Goal: Task Accomplishment & Management: Manage account settings

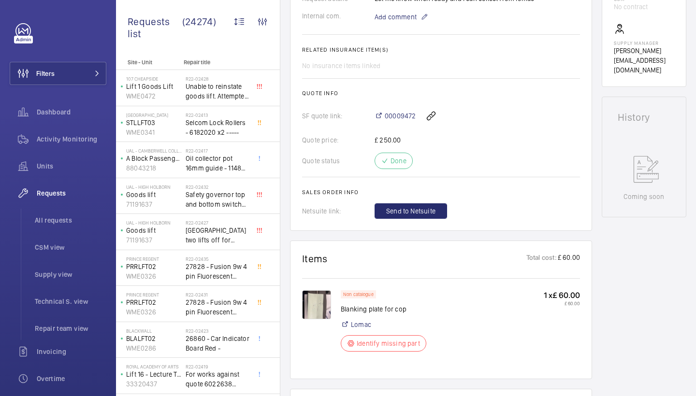
scroll to position [344, 0]
click at [313, 310] on img at bounding box center [316, 305] width 29 height 29
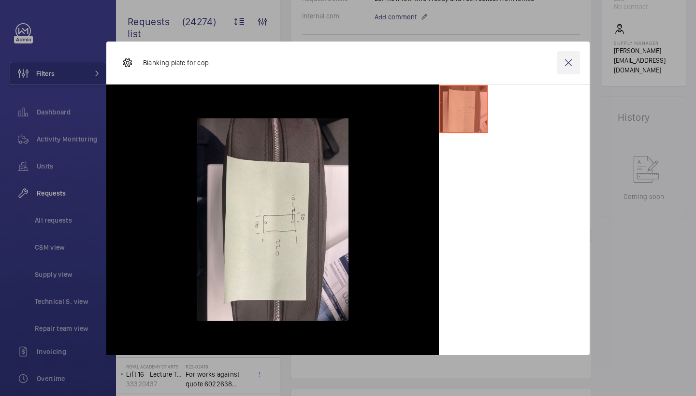
click at [577, 63] on wm-front-icon-button at bounding box center [568, 62] width 23 height 23
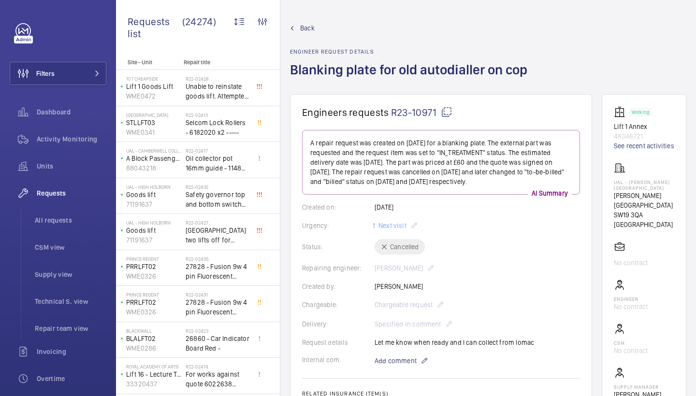
scroll to position [0, 0]
click at [636, 146] on link "See recent activities" at bounding box center [644, 146] width 60 height 10
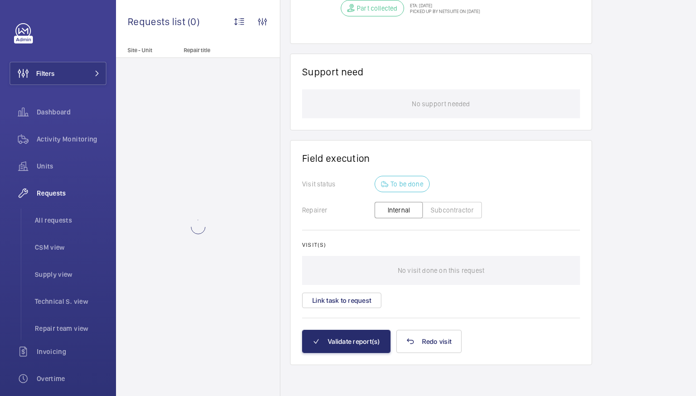
scroll to position [639, 0]
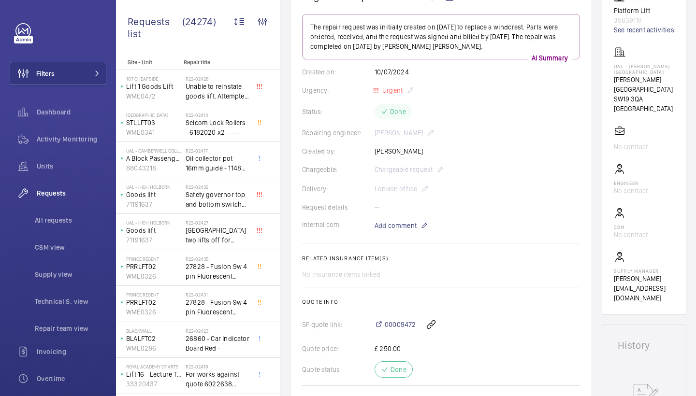
scroll to position [116, 0]
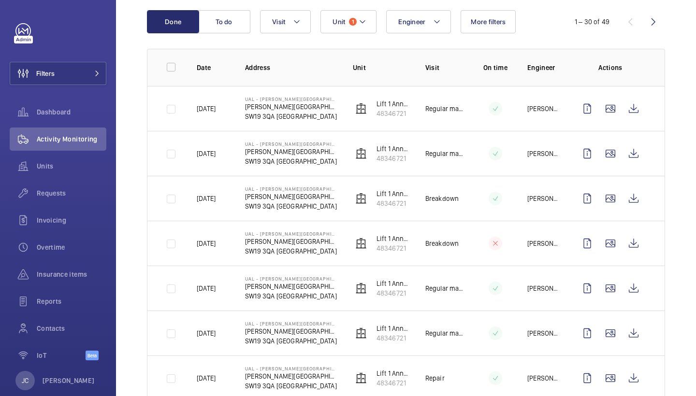
scroll to position [107, 0]
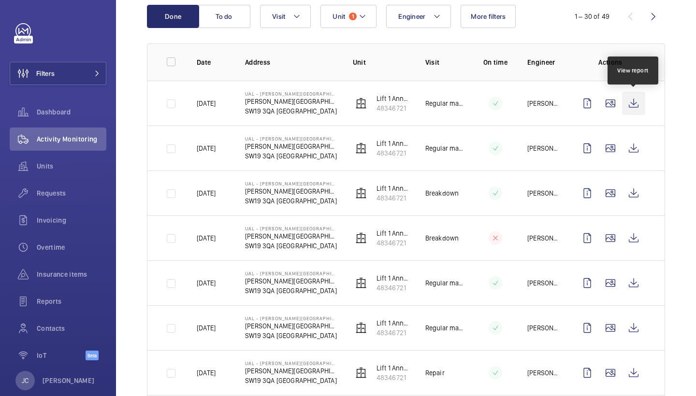
click at [636, 101] on wm-front-icon-button at bounding box center [633, 103] width 23 height 23
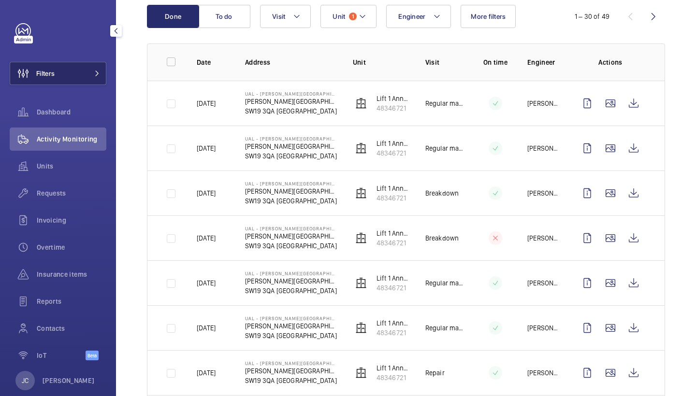
click at [91, 69] on button "Filters" at bounding box center [58, 73] width 97 height 23
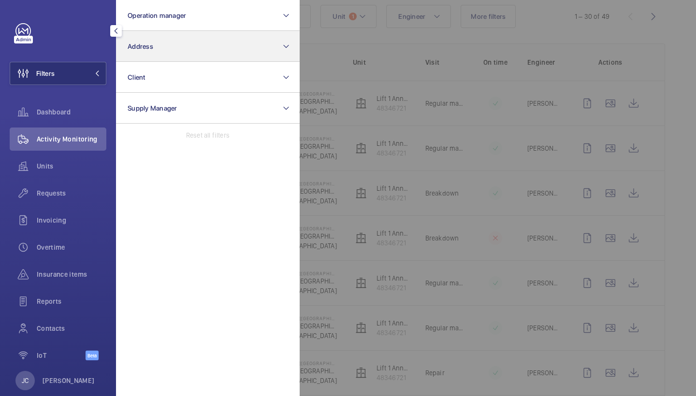
click at [193, 57] on button "Address" at bounding box center [208, 46] width 184 height 31
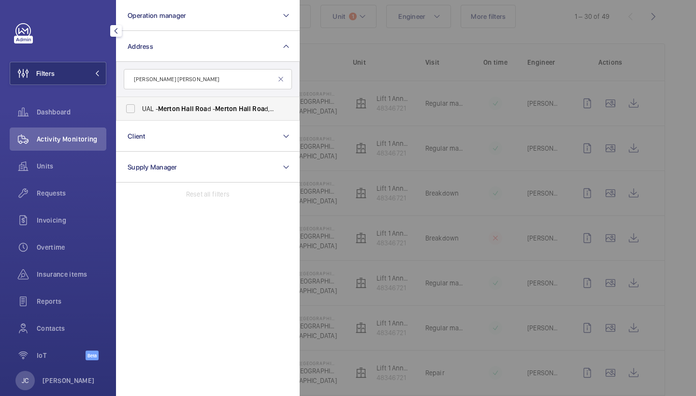
type input "merton hall roa"
click at [233, 106] on span "Merton" at bounding box center [226, 109] width 22 height 8
click at [140, 106] on input "UAL - Merton Hall Roa d - Merton Hall Roa d, LONDON SW19 3QA" at bounding box center [130, 108] width 19 height 19
checkbox input "true"
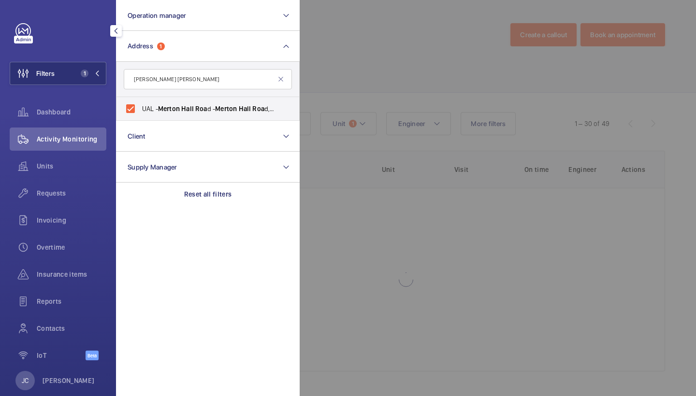
click at [387, 44] on div at bounding box center [648, 198] width 696 height 396
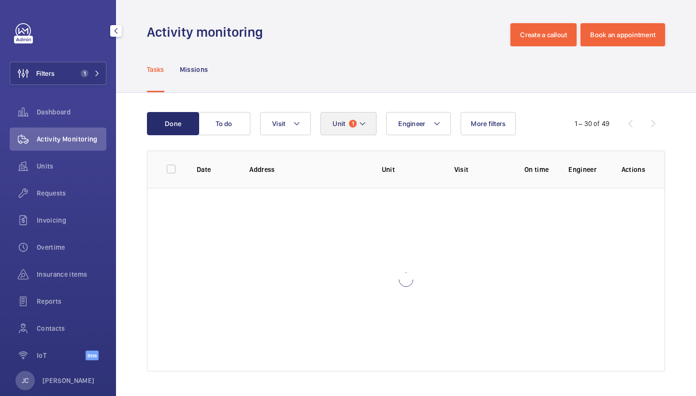
click at [360, 123] on mat-icon at bounding box center [363, 124] width 8 height 12
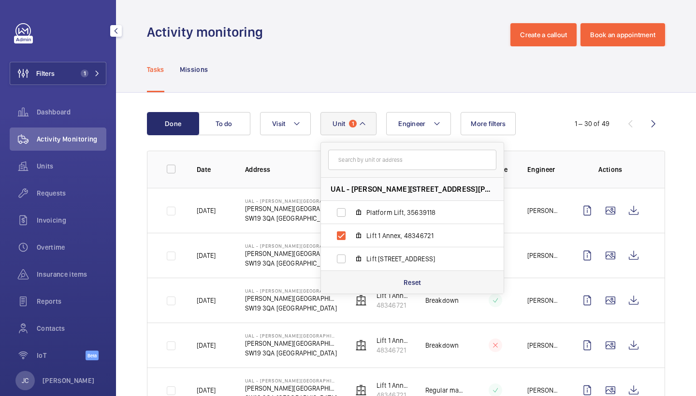
click at [412, 276] on div "Reset" at bounding box center [412, 282] width 183 height 23
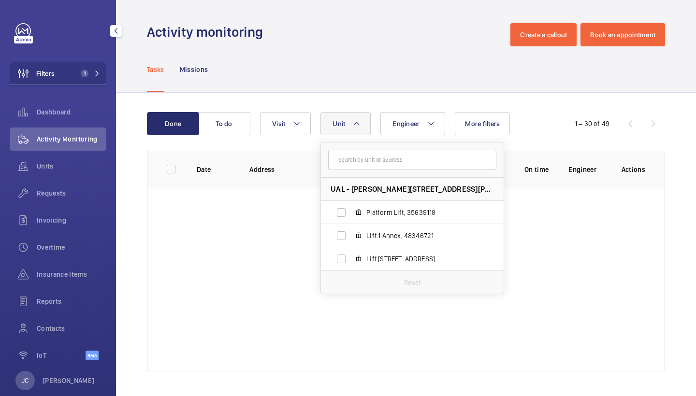
click at [433, 44] on div "Activity monitoring Create a callout Book an appointment" at bounding box center [406, 34] width 518 height 23
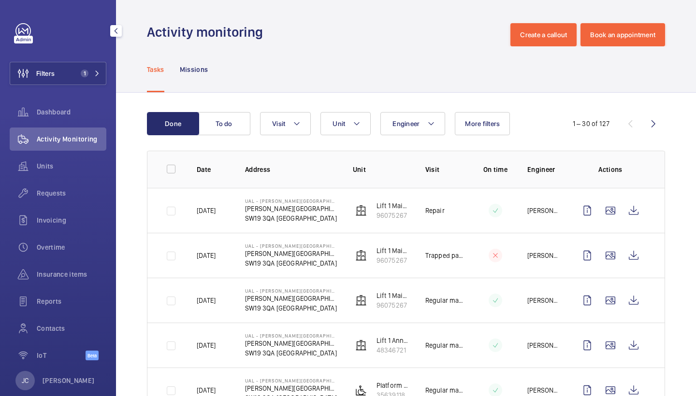
click at [365, 132] on button "Unit" at bounding box center [345, 123] width 50 height 23
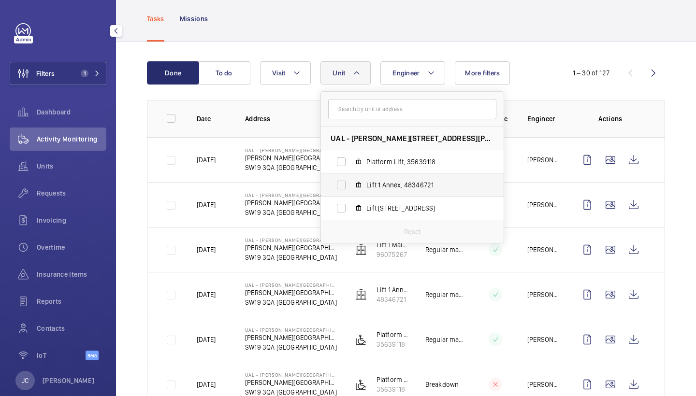
scroll to position [58, 0]
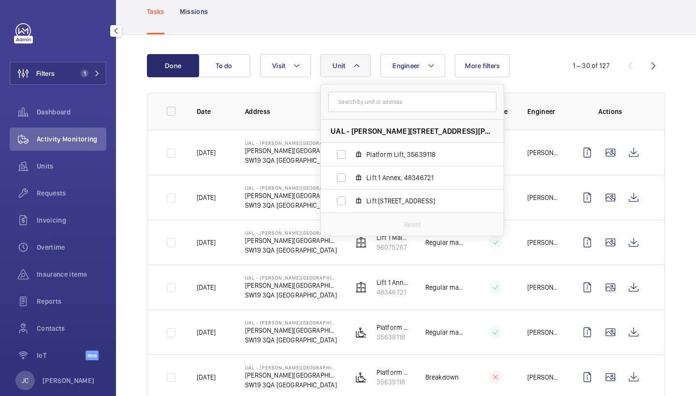
click at [437, 16] on div "Tasks Missions" at bounding box center [406, 11] width 518 height 46
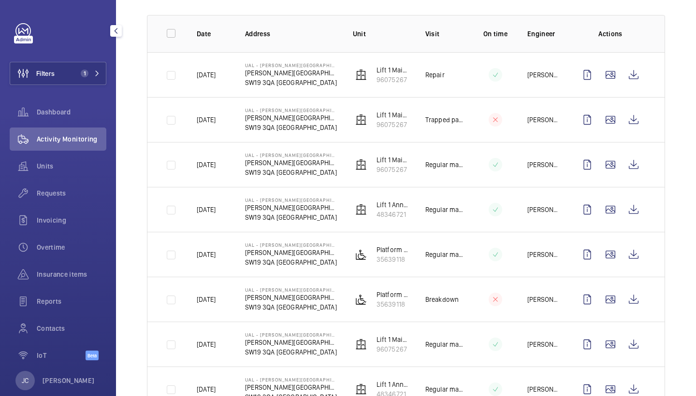
scroll to position [134, 0]
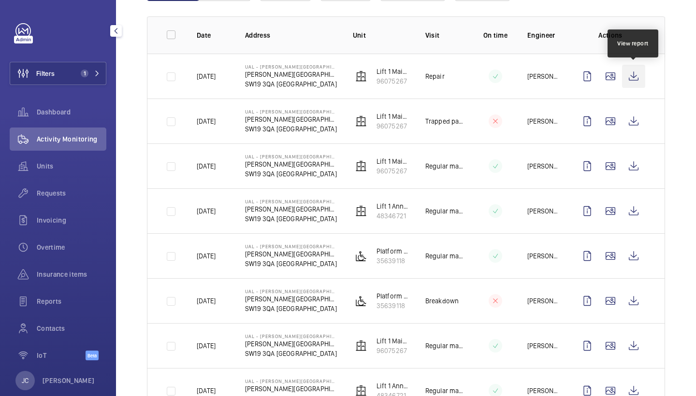
click at [632, 74] on wm-front-icon-button at bounding box center [633, 76] width 23 height 23
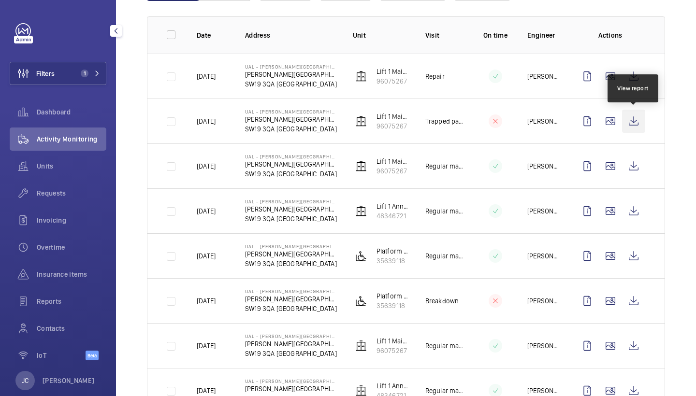
click at [637, 119] on wm-front-icon-button at bounding box center [633, 121] width 23 height 23
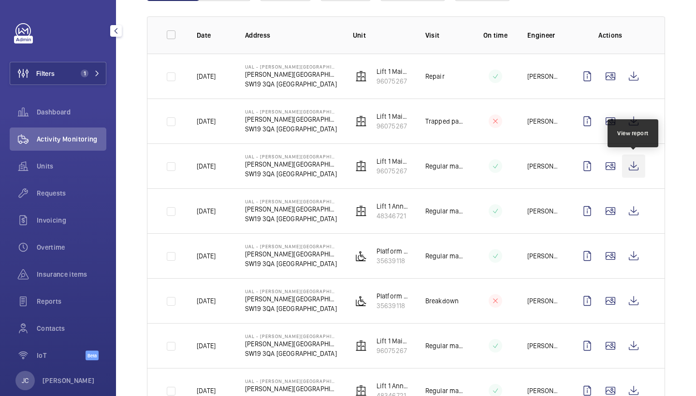
click at [634, 171] on wm-front-icon-button at bounding box center [633, 166] width 23 height 23
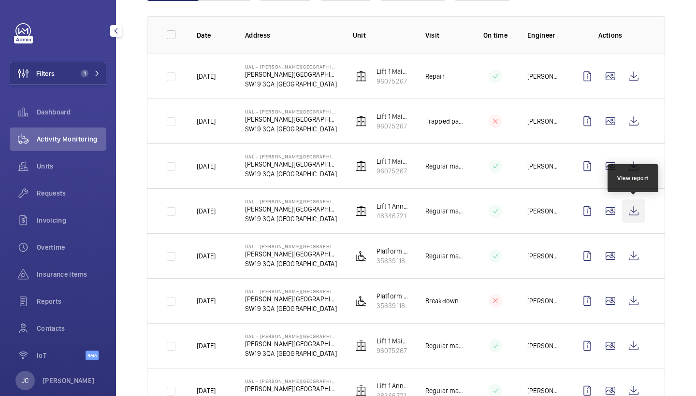
click at [632, 215] on wm-front-icon-button at bounding box center [633, 211] width 23 height 23
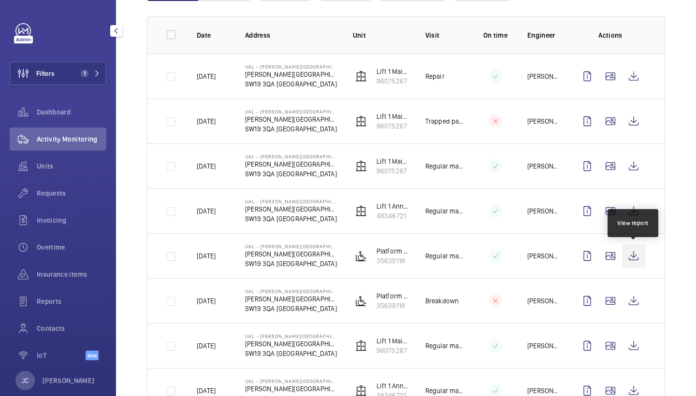
click at [629, 253] on wm-front-icon-button at bounding box center [633, 256] width 23 height 23
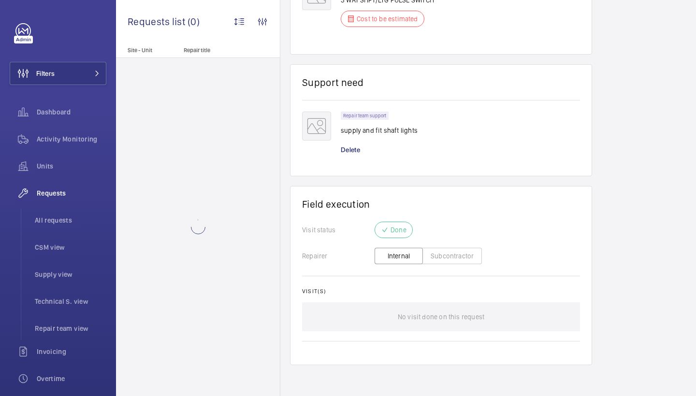
scroll to position [857, 0]
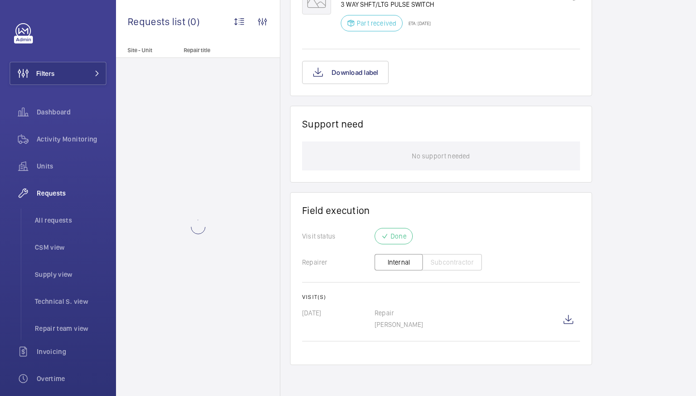
scroll to position [784, 0]
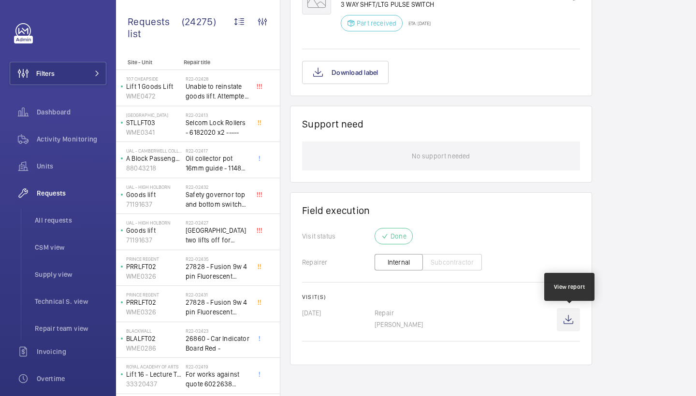
click at [570, 312] on wm-front-icon-button at bounding box center [568, 319] width 23 height 23
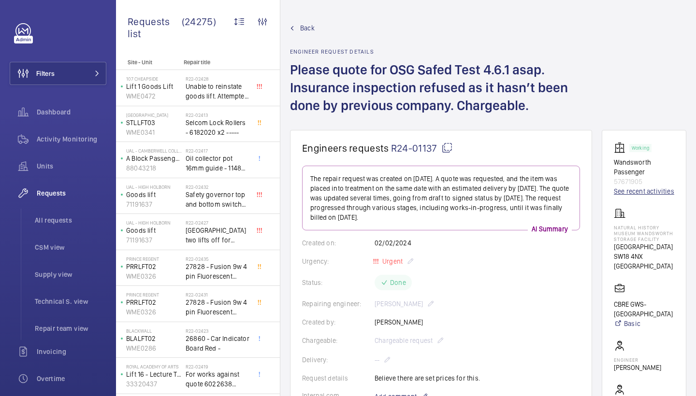
click at [622, 191] on link "See recent activities" at bounding box center [644, 192] width 60 height 10
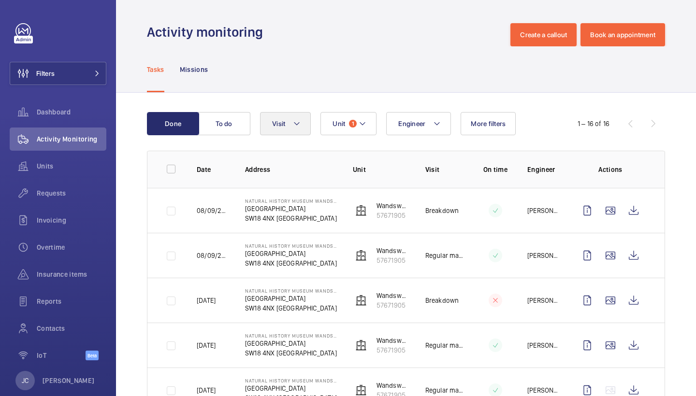
click at [290, 118] on button "Visit" at bounding box center [285, 123] width 51 height 23
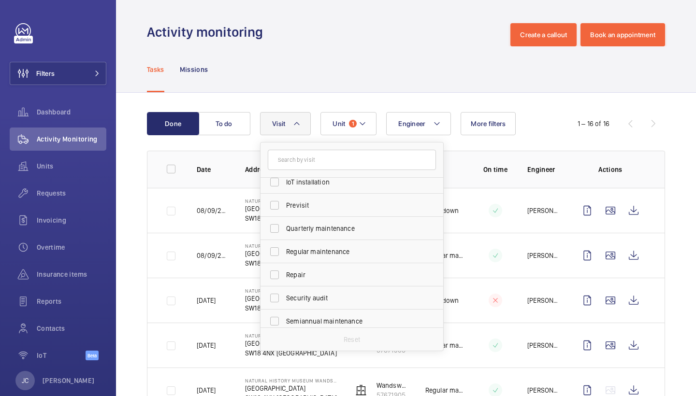
scroll to position [125, 0]
click at [312, 274] on span "Repair" at bounding box center [352, 273] width 133 height 10
click at [284, 274] on input "Repair" at bounding box center [274, 272] width 19 height 19
checkbox input "true"
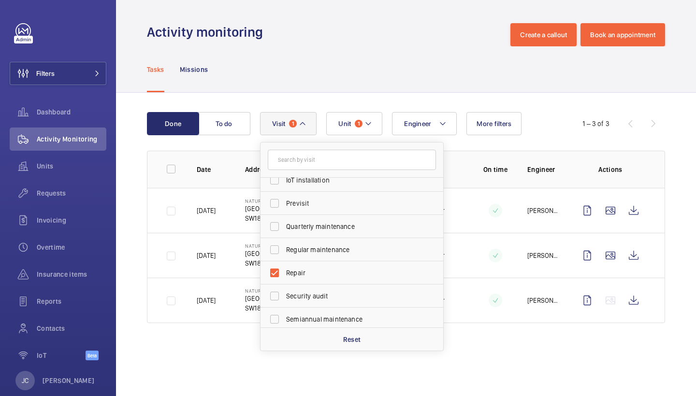
click at [396, 69] on div "Tasks Missions" at bounding box center [406, 69] width 518 height 46
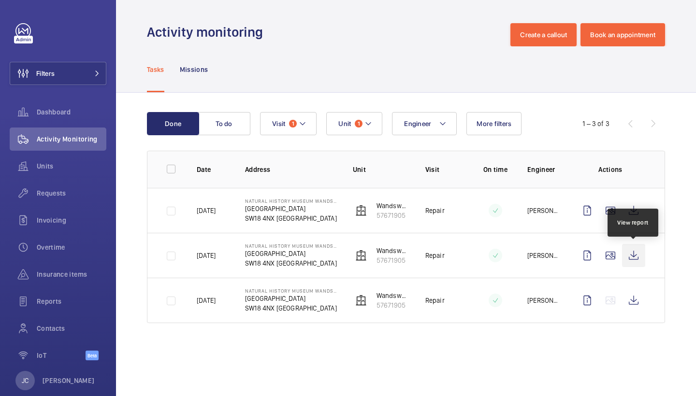
click at [631, 254] on wm-front-icon-button at bounding box center [633, 255] width 23 height 23
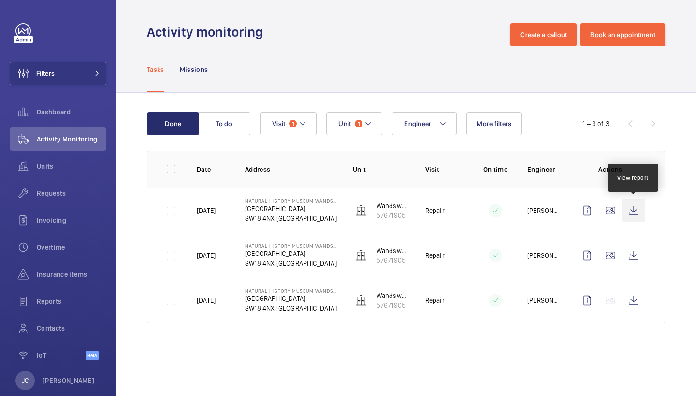
click at [639, 211] on wm-front-icon-button at bounding box center [633, 210] width 23 height 23
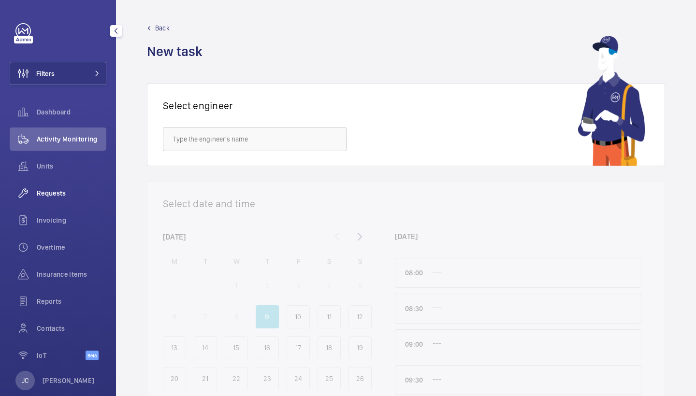
click at [64, 188] on div "Requests" at bounding box center [58, 193] width 97 height 23
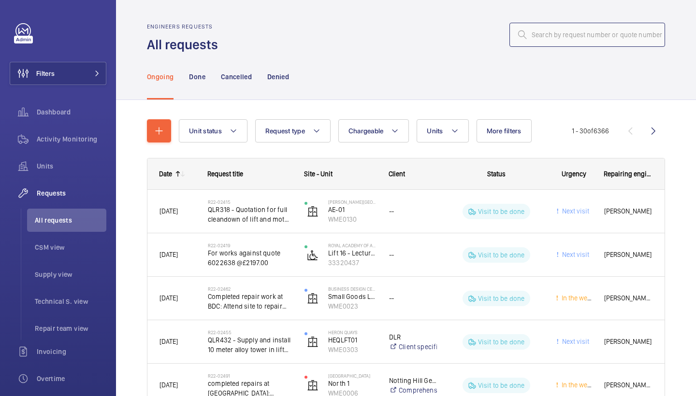
click at [589, 31] on input "text" at bounding box center [588, 35] width 156 height 24
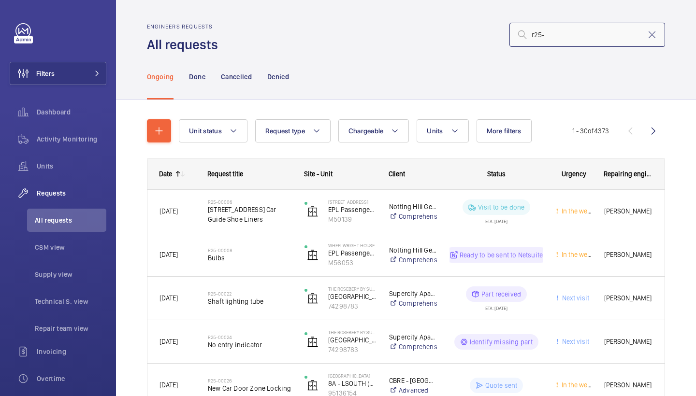
click at [571, 26] on input "r25-" at bounding box center [588, 35] width 156 height 24
click at [569, 40] on input "r25-" at bounding box center [588, 35] width 156 height 24
type input "r25-01079"
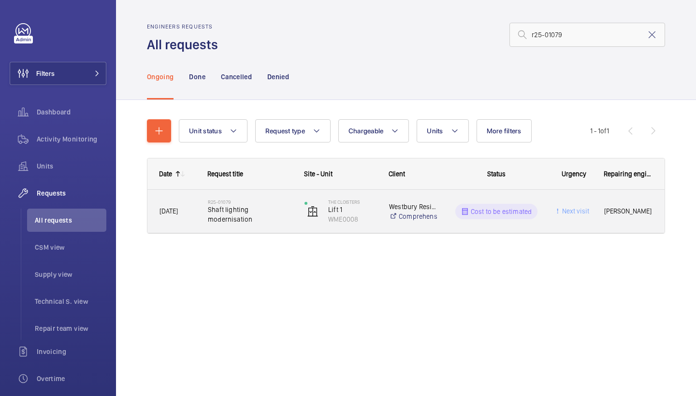
click at [234, 210] on span "Shaft lighting modernisation" at bounding box center [250, 214] width 84 height 19
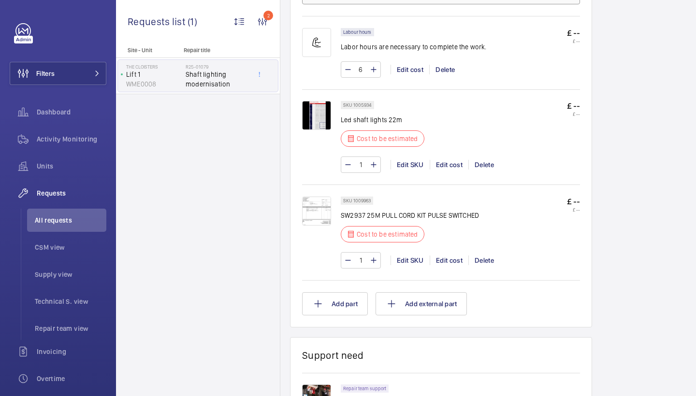
scroll to position [679, 0]
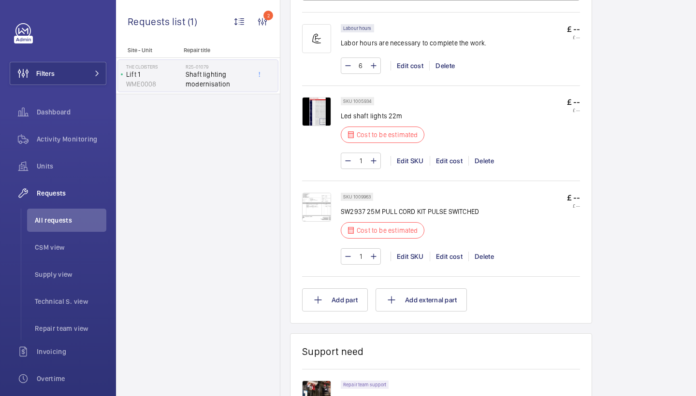
click at [306, 114] on img at bounding box center [316, 111] width 29 height 29
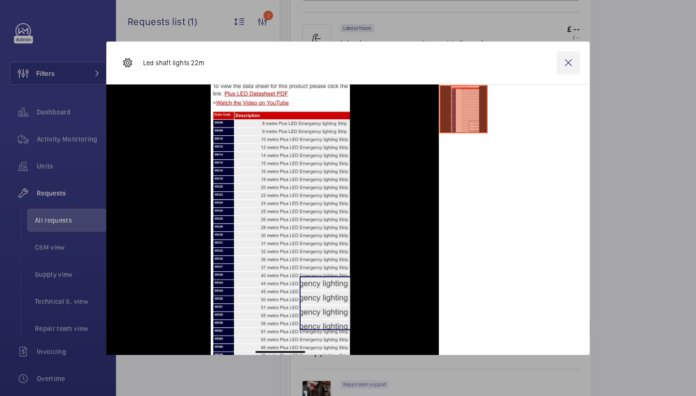
click at [569, 66] on wm-front-icon-button at bounding box center [568, 62] width 23 height 23
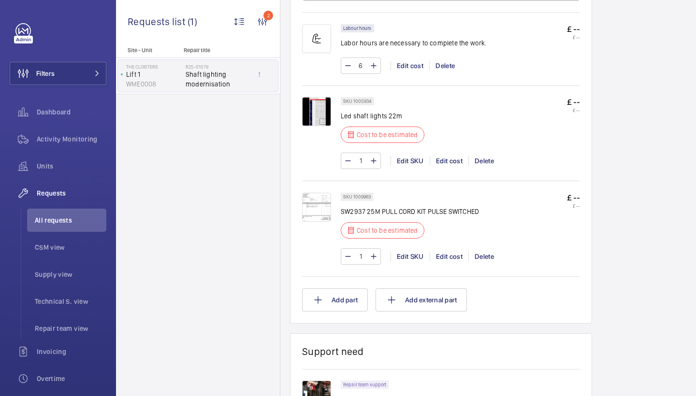
click at [310, 197] on img at bounding box center [316, 207] width 29 height 29
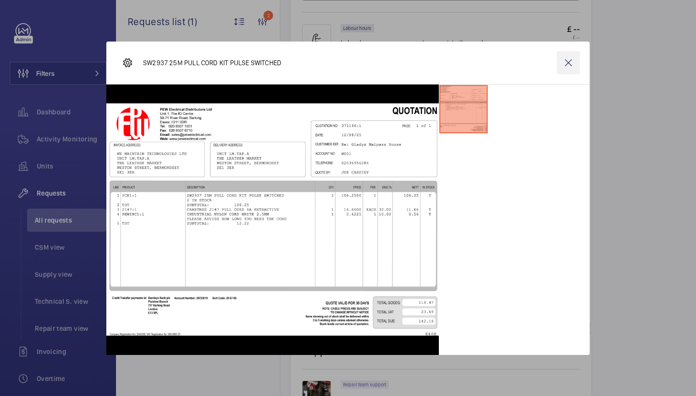
click at [568, 64] on wm-front-icon-button at bounding box center [568, 62] width 23 height 23
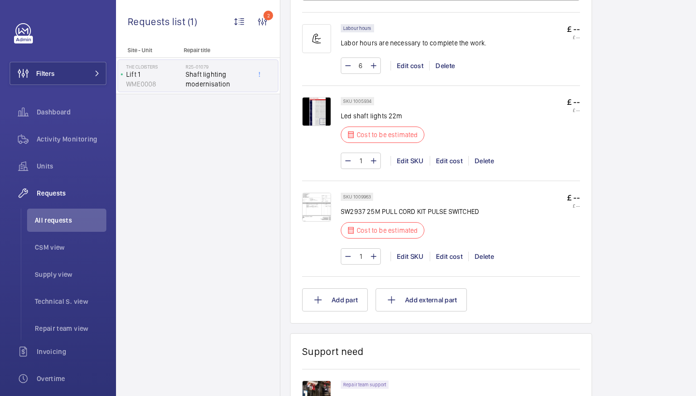
click at [314, 197] on img at bounding box center [316, 207] width 29 height 29
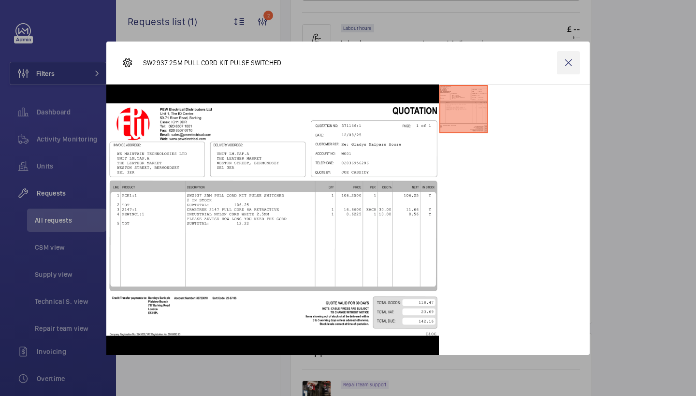
click at [571, 71] on wm-front-icon-button at bounding box center [568, 62] width 23 height 23
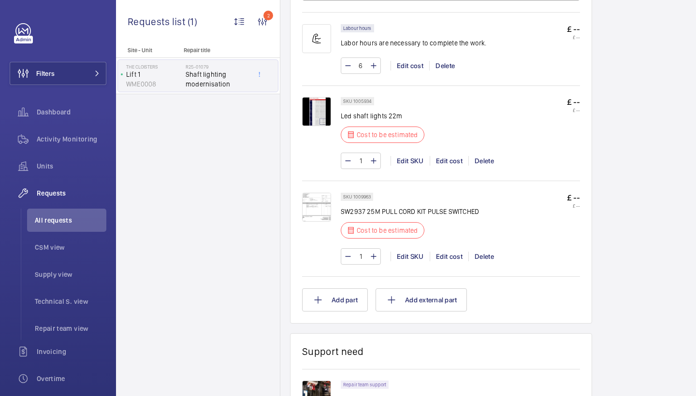
click at [327, 124] on img at bounding box center [316, 111] width 29 height 29
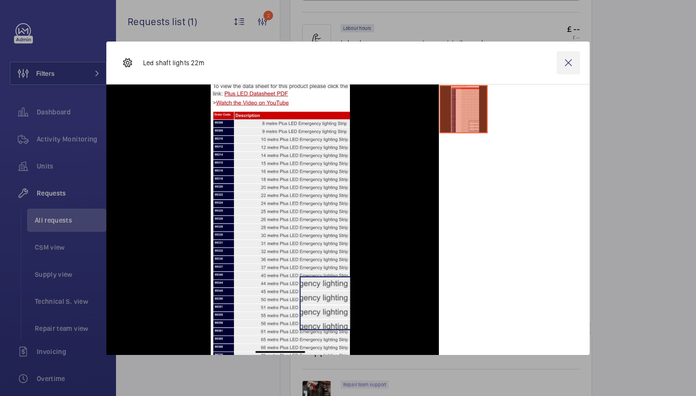
click at [565, 68] on wm-front-icon-button at bounding box center [568, 62] width 23 height 23
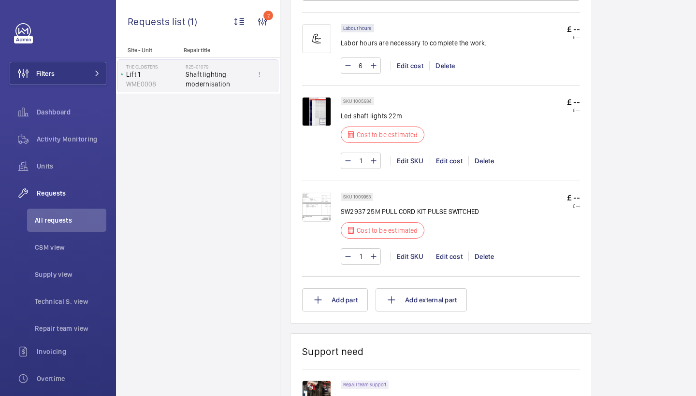
click at [315, 112] on img at bounding box center [316, 111] width 29 height 29
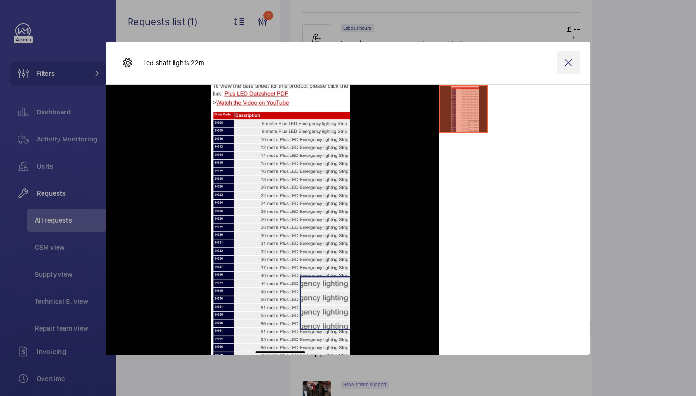
click at [572, 65] on wm-front-icon-button at bounding box center [568, 62] width 23 height 23
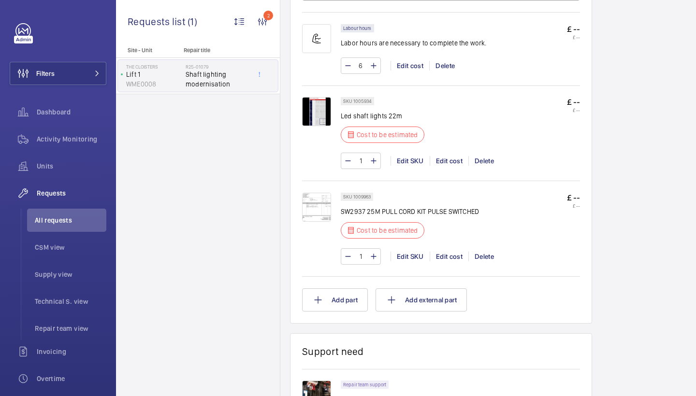
click at [331, 118] on div at bounding box center [321, 133] width 39 height 72
click at [323, 116] on img at bounding box center [316, 111] width 29 height 29
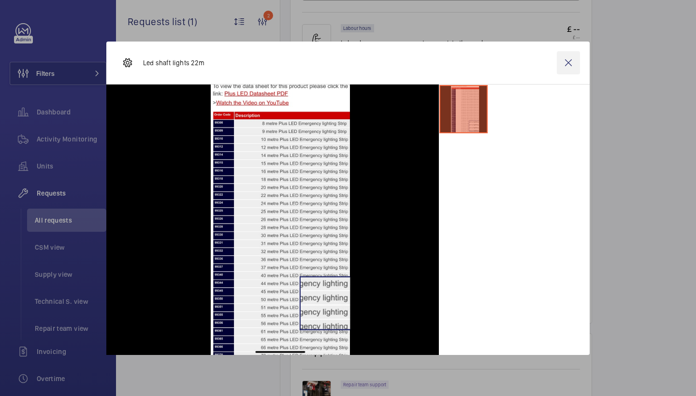
click at [570, 64] on wm-front-icon-button at bounding box center [568, 62] width 23 height 23
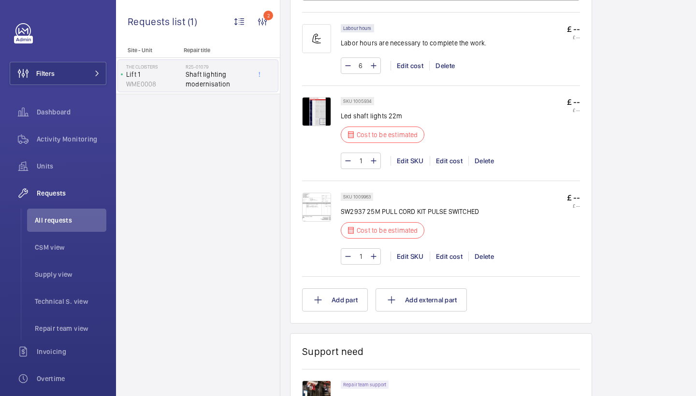
click at [316, 96] on div "SKU 1005934 Led shaft lights 22m Cost to be estimated £ -- £ -- 1 Edit SKU Edit…" at bounding box center [441, 133] width 278 height 94
click at [318, 123] on img at bounding box center [316, 111] width 29 height 29
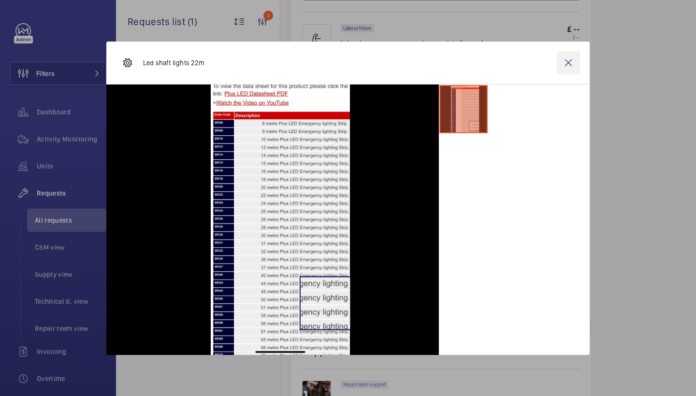
click at [568, 60] on wm-front-icon-button at bounding box center [568, 62] width 23 height 23
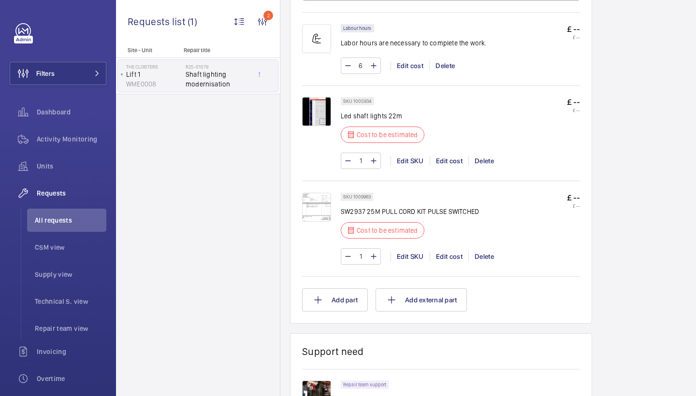
click at [329, 108] on img at bounding box center [316, 111] width 29 height 29
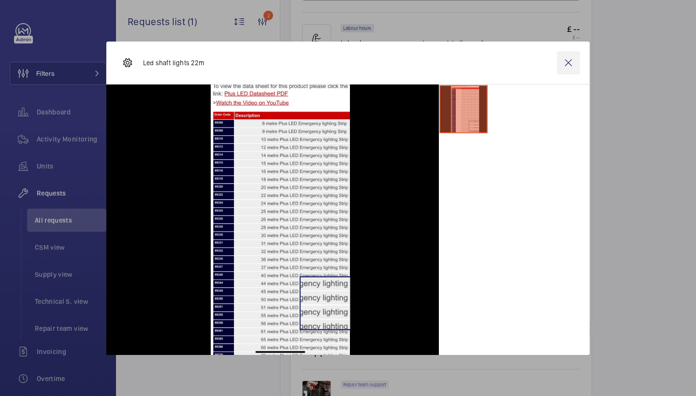
click at [573, 64] on wm-front-icon-button at bounding box center [568, 62] width 23 height 23
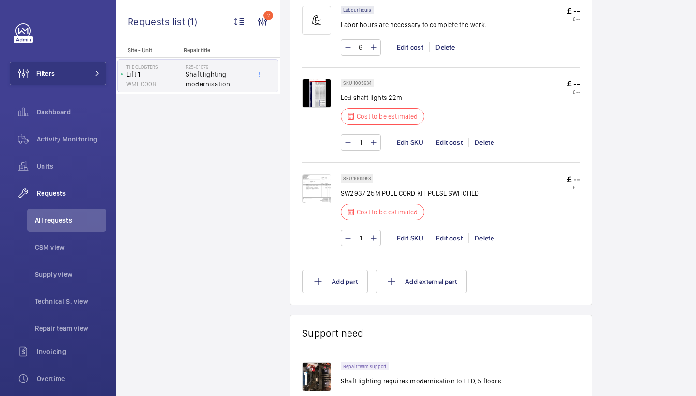
scroll to position [700, 0]
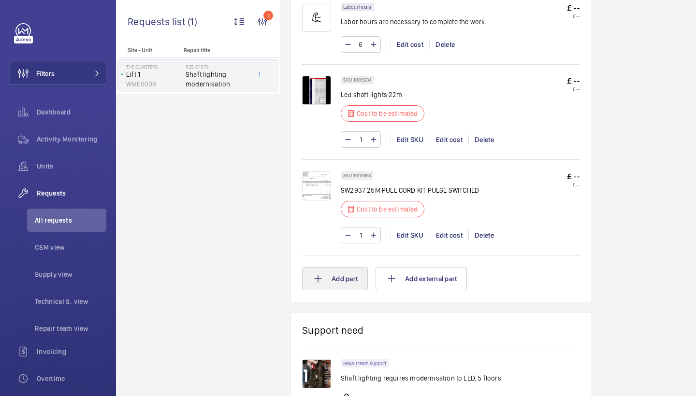
click at [344, 284] on button "Add part" at bounding box center [335, 278] width 66 height 23
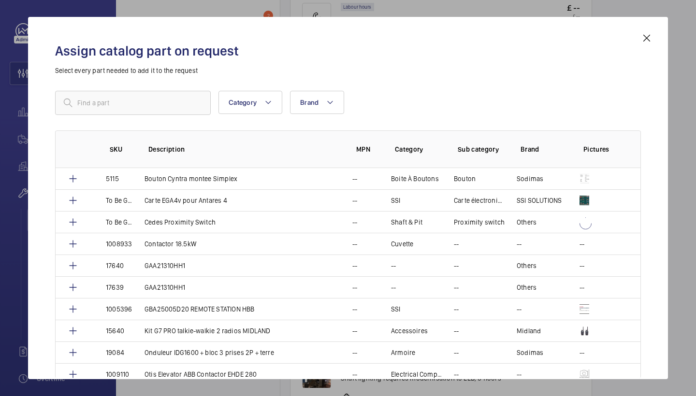
click at [158, 125] on div "Category Brand More filters Reset all filters SKU Description MPN Category Sub …" at bounding box center [348, 212] width 586 height 242
click at [161, 112] on input "text" at bounding box center [133, 103] width 156 height 24
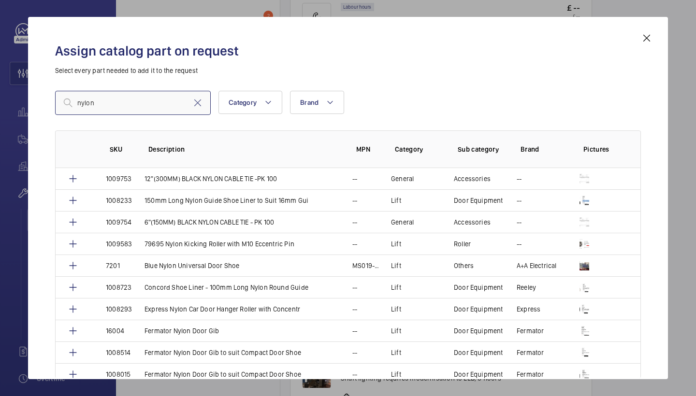
drag, startPoint x: 123, startPoint y: 100, endPoint x: 31, endPoint y: 100, distance: 92.3
click at [31, 100] on div "Assign catalog part on request Select every part needed to add it to the reques…" at bounding box center [348, 198] width 640 height 363
paste input "INDUSTRIAL NYLON CORD WHITE 2.5MM"
type input "INDUSTRIAL NYLON CORD WHITE 2.5MM"
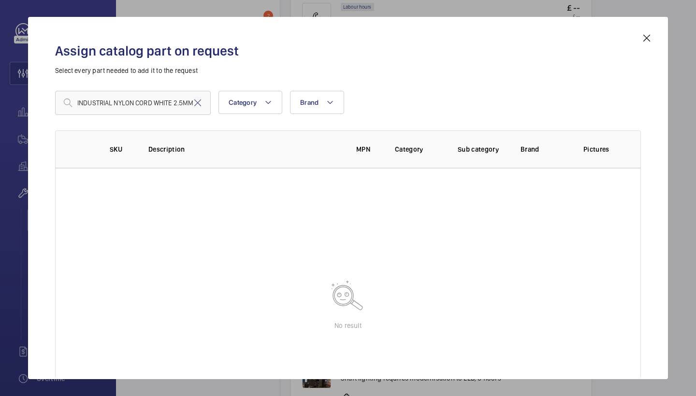
click at [644, 38] on mat-icon at bounding box center [647, 38] width 12 height 12
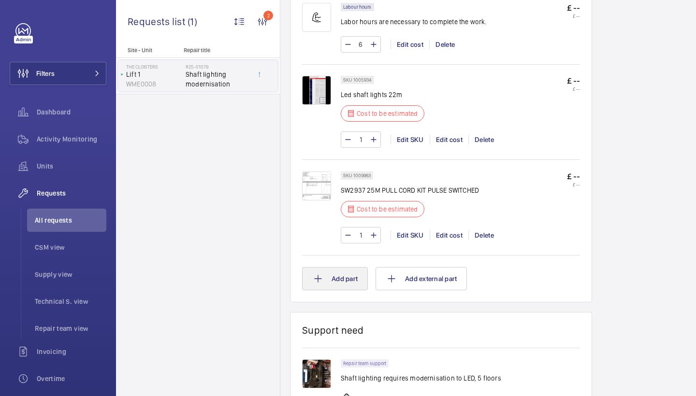
click at [344, 273] on button "Add part" at bounding box center [335, 278] width 66 height 23
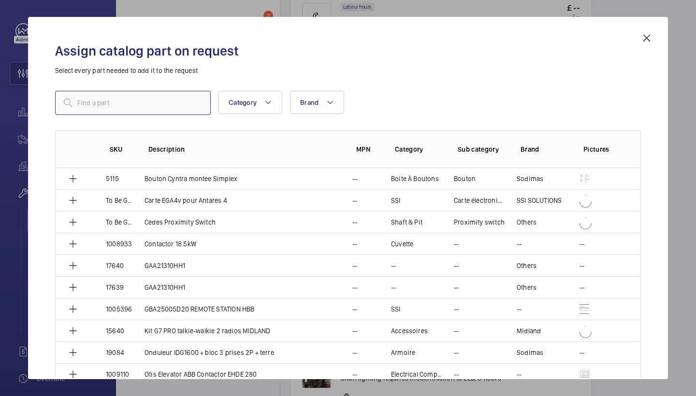
click at [131, 104] on input "text" at bounding box center [133, 103] width 156 height 24
paste input "1010488"
type input "1010488"
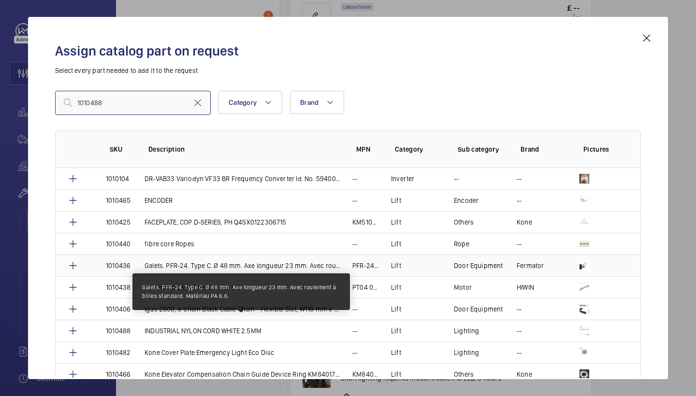
scroll to position [718, 0]
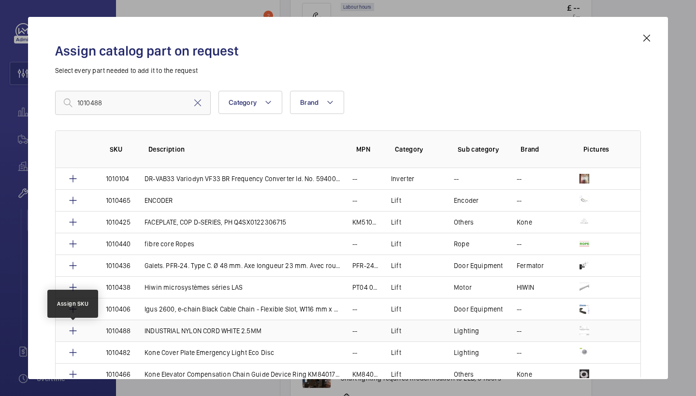
click at [77, 331] on mat-icon at bounding box center [73, 331] width 12 height 12
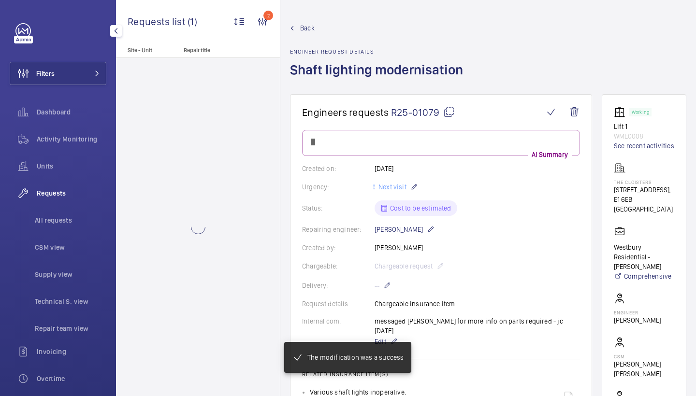
scroll to position [700, 0]
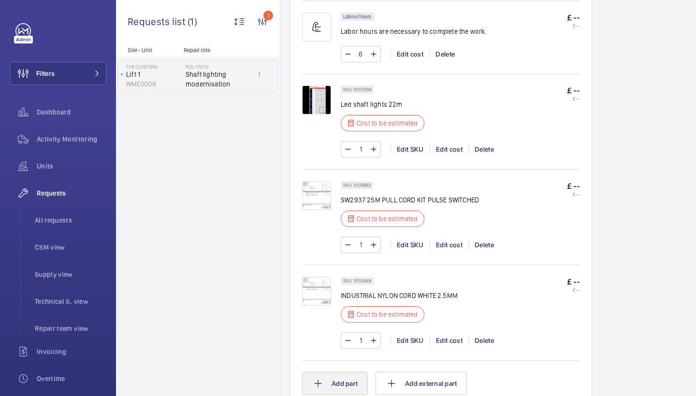
click at [328, 372] on button "Add part" at bounding box center [335, 383] width 66 height 23
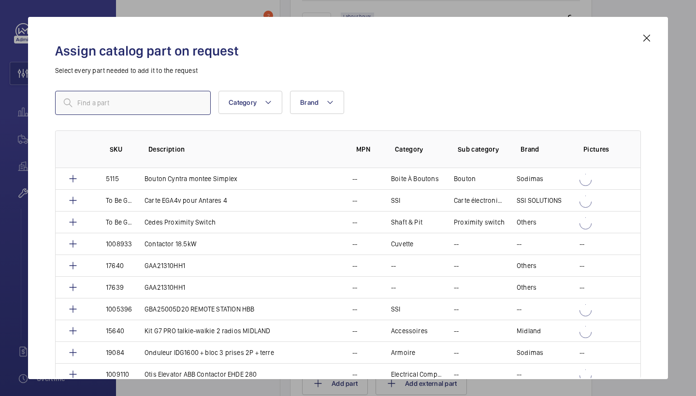
click at [137, 102] on input "text" at bounding box center [133, 103] width 156 height 24
paste input "PLUS LED EMRG P/SUPPLY (MAX 75M) PULSE"
type input "PLUS LED EMRG P/SUPPLY (MAX 75M) PULSE"
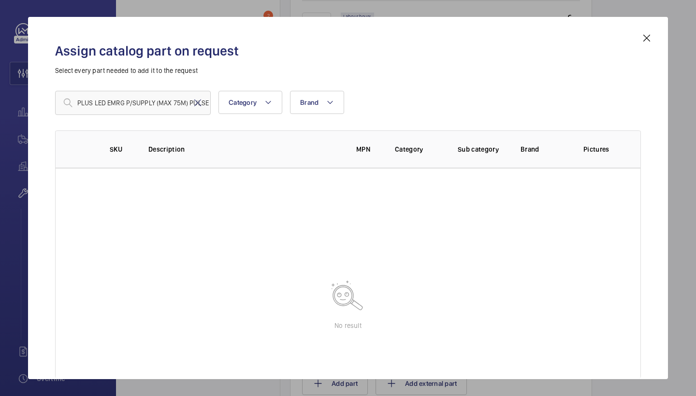
click at [647, 36] on mat-icon at bounding box center [647, 38] width 12 height 12
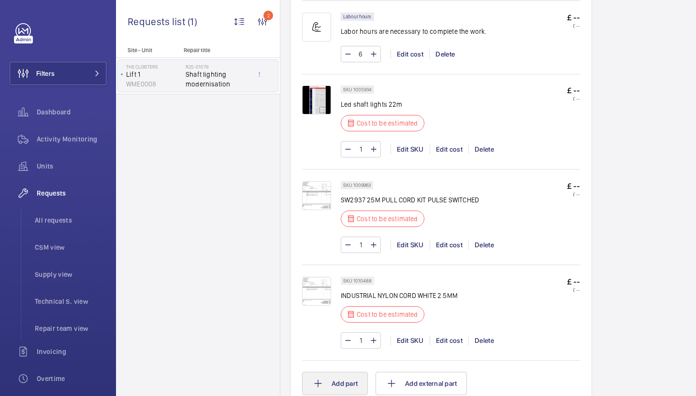
click at [321, 382] on button "Add part" at bounding box center [335, 383] width 66 height 23
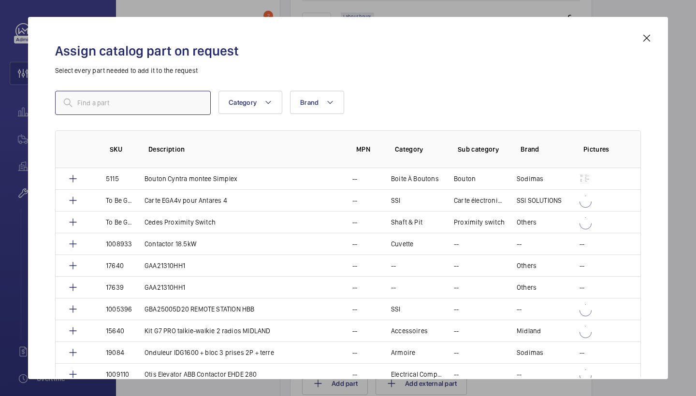
click at [138, 114] on input "text" at bounding box center [133, 103] width 156 height 24
paste input "1010489"
type input "1010489"
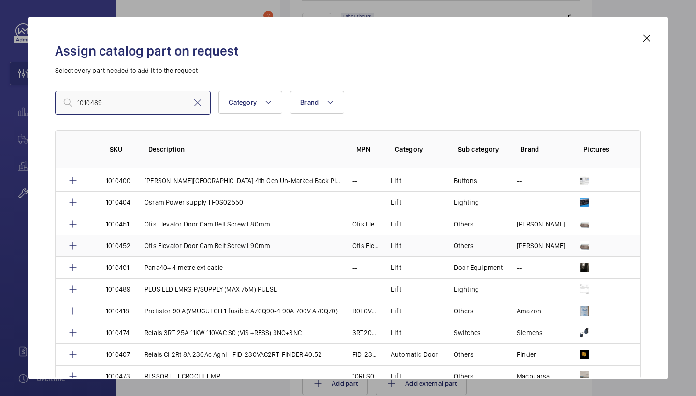
scroll to position [1218, 0]
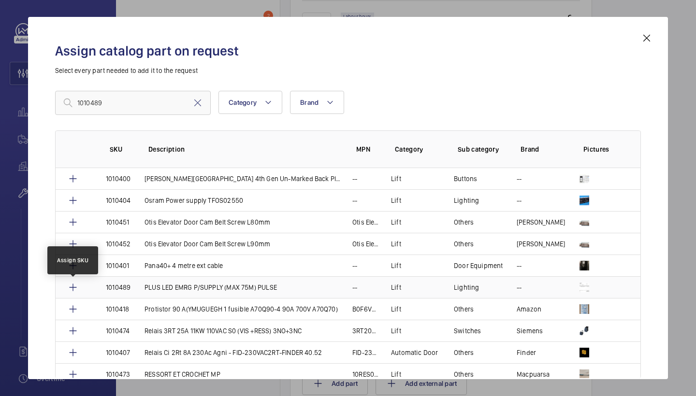
click at [72, 289] on mat-icon at bounding box center [73, 288] width 12 height 12
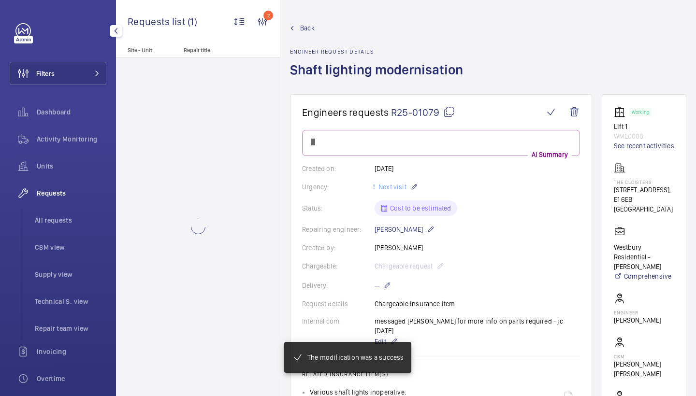
scroll to position [700, 0]
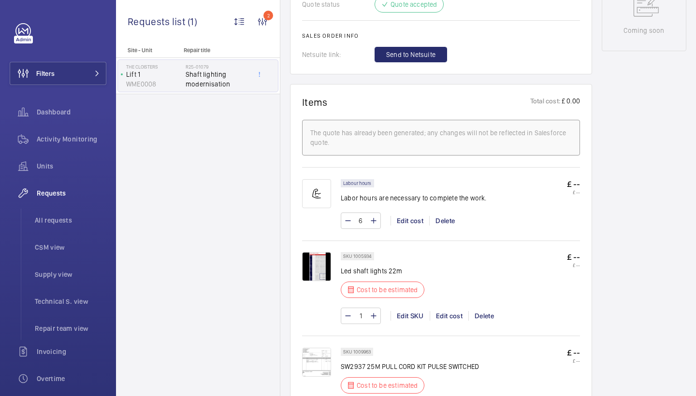
scroll to position [535, 0]
click at [424, 46] on button "Send to Netsuite" at bounding box center [411, 53] width 73 height 15
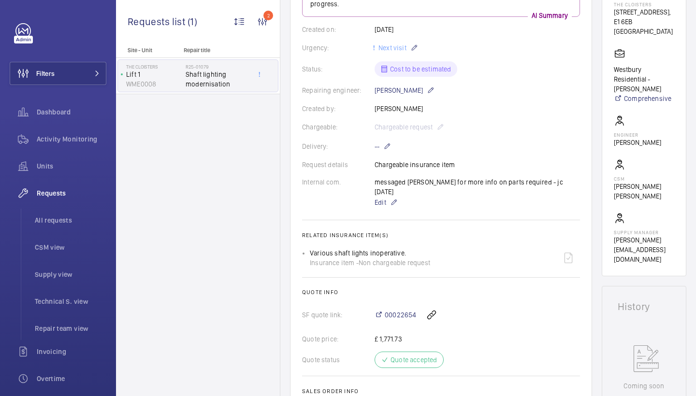
scroll to position [174, 0]
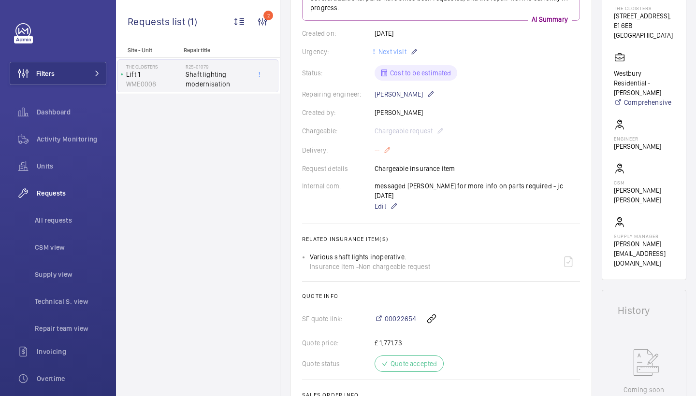
click at [386, 151] on mat-icon at bounding box center [387, 151] width 8 height 12
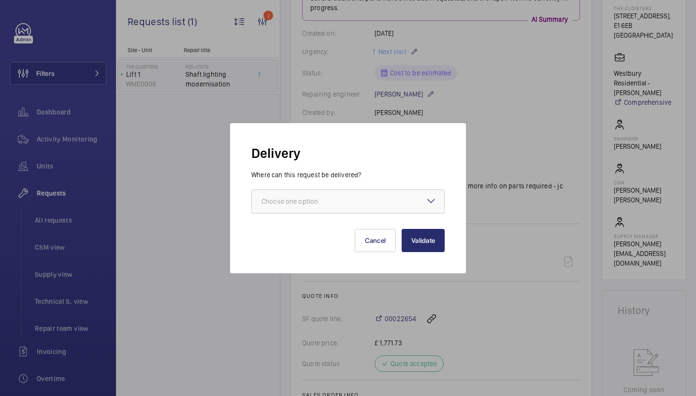
click at [306, 207] on div at bounding box center [348, 201] width 192 height 23
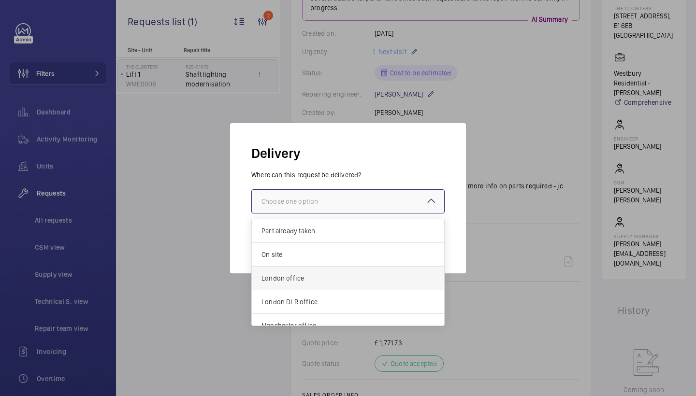
click at [294, 277] on span "London office" at bounding box center [348, 279] width 173 height 10
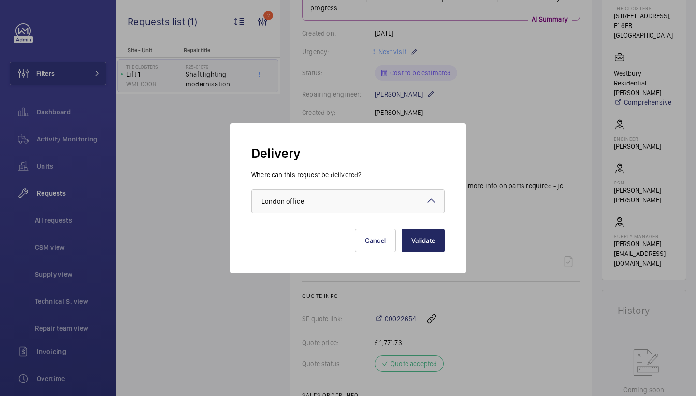
click at [427, 233] on button "Validate" at bounding box center [423, 240] width 43 height 23
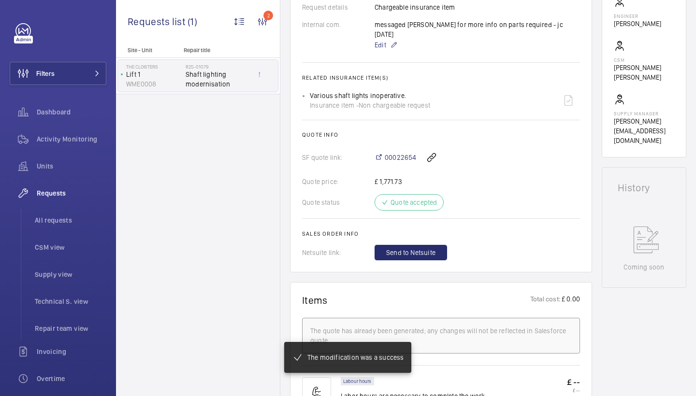
scroll to position [298, 0]
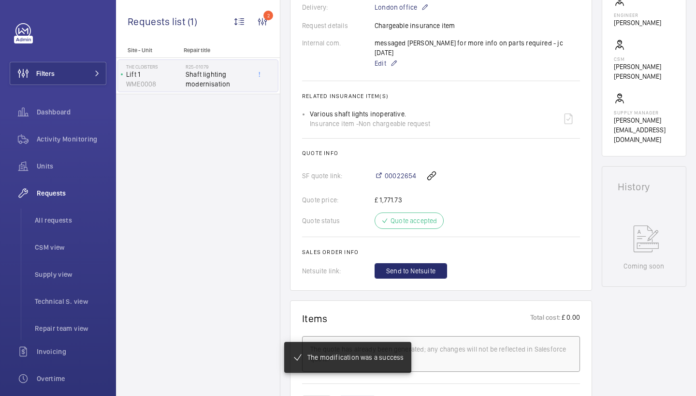
click at [406, 260] on wm-front-card-body "The repair request was created on January 23, 2025 to modernise shaft lighting.…" at bounding box center [441, 55] width 278 height 447
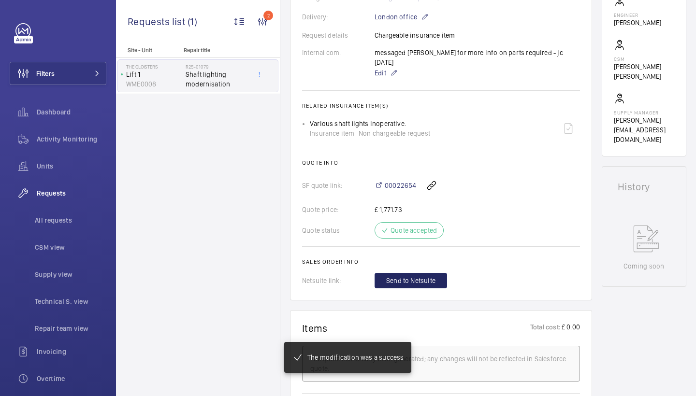
click at [426, 273] on button "Send to Netsuite" at bounding box center [411, 280] width 73 height 15
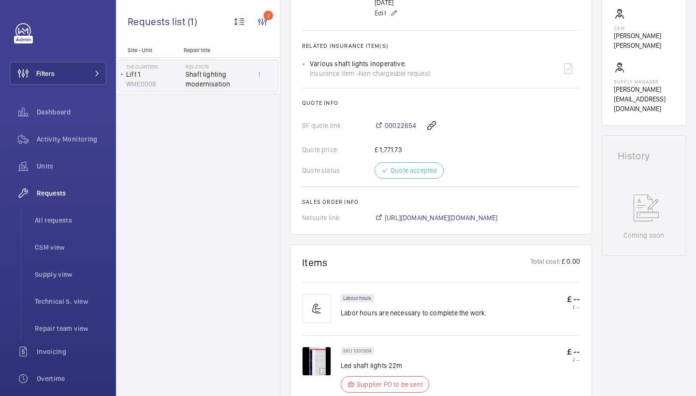
scroll to position [329, 0]
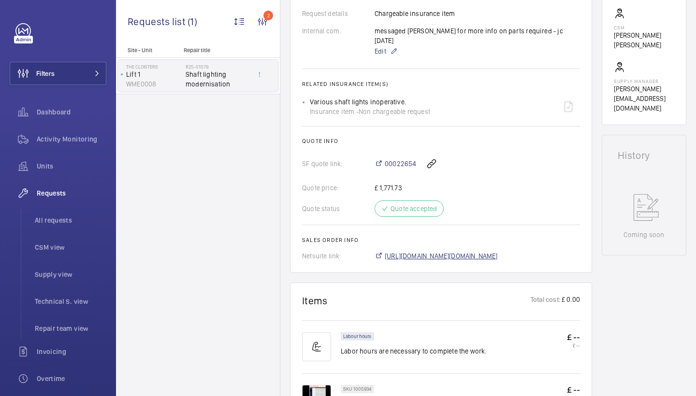
click at [417, 251] on span "https://6461500.app.netsuite.com/app/accounting/transactions/salesord.nl?id=308…" at bounding box center [441, 256] width 113 height 10
click at [76, 142] on span "Activity Monitoring" at bounding box center [72, 139] width 70 height 10
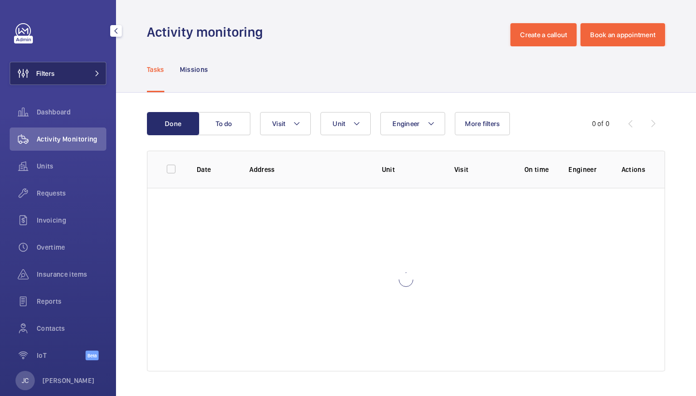
click at [85, 73] on button "Filters" at bounding box center [58, 73] width 97 height 23
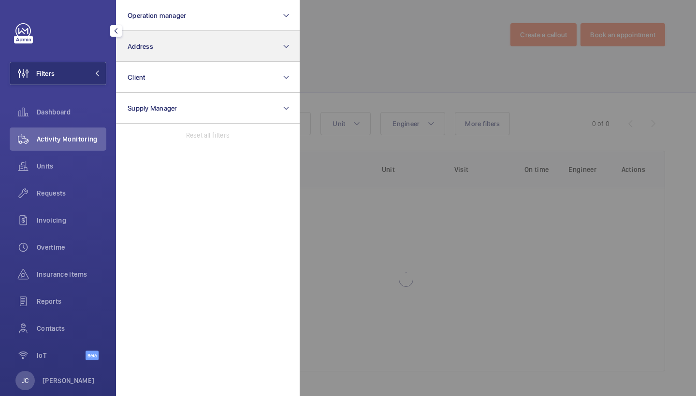
click at [176, 41] on button "Address" at bounding box center [208, 46] width 184 height 31
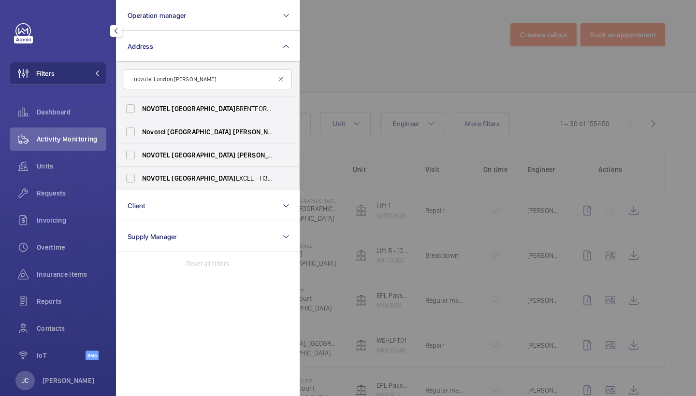
type input "novotel London Wes"
drag, startPoint x: 185, startPoint y: 95, endPoint x: 191, endPoint y: 131, distance: 36.3
click at [191, 131] on span "Novotel London Wes t - ParkBee Novotel Hotel London Wes t - Hammersmith, LONDON…" at bounding box center [208, 132] width 133 height 10
click at [140, 131] on input "Novotel London Wes t - ParkBee Novotel Hotel London Wes t - Hammersmith, LONDON…" at bounding box center [130, 131] width 19 height 19
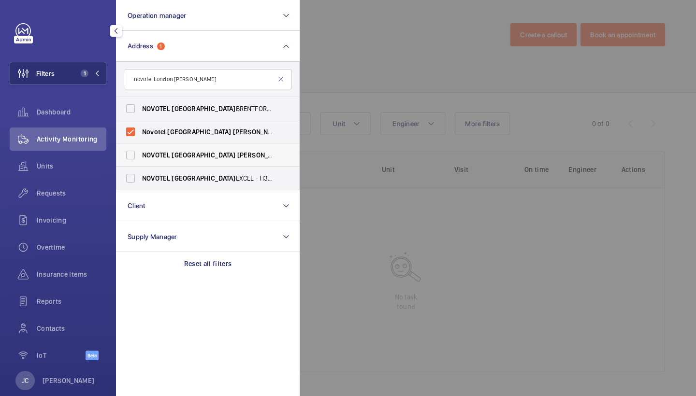
click at [235, 153] on span "NOVOTEL LONDON WES T - H0737, NOVOTEL LONDON WES T, 1 Shortlands, Hammersmith I…" at bounding box center [208, 155] width 133 height 10
click at [140, 153] on input "NOVOTEL LONDON WES T - H0737, NOVOTEL LONDON WES T, 1 Shortlands, Hammersmith I…" at bounding box center [130, 155] width 19 height 19
checkbox input "true"
click at [407, 40] on div at bounding box center [648, 198] width 696 height 396
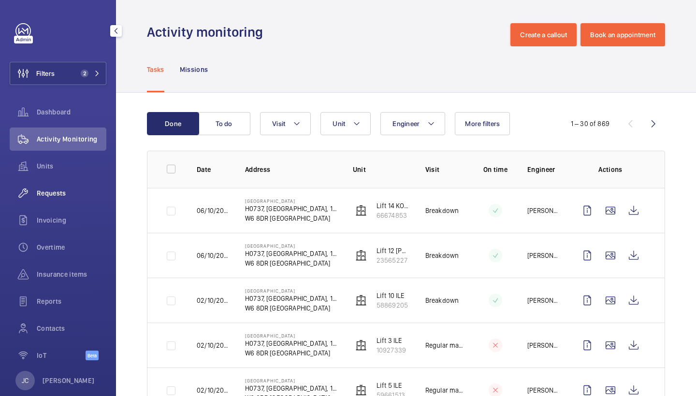
click at [61, 197] on span "Requests" at bounding box center [72, 194] width 70 height 10
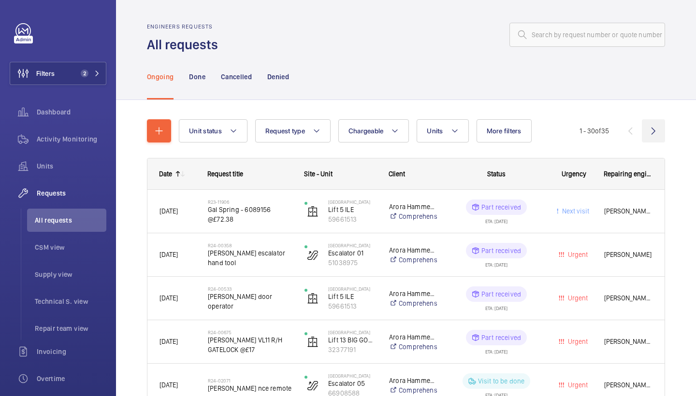
click at [663, 131] on wm-front-icon-button at bounding box center [653, 130] width 23 height 23
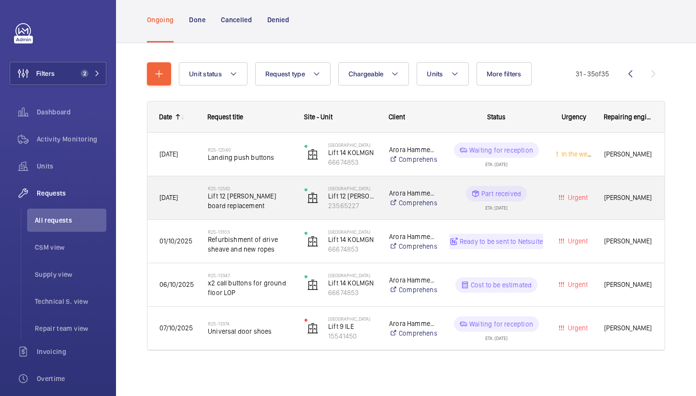
scroll to position [58, 0]
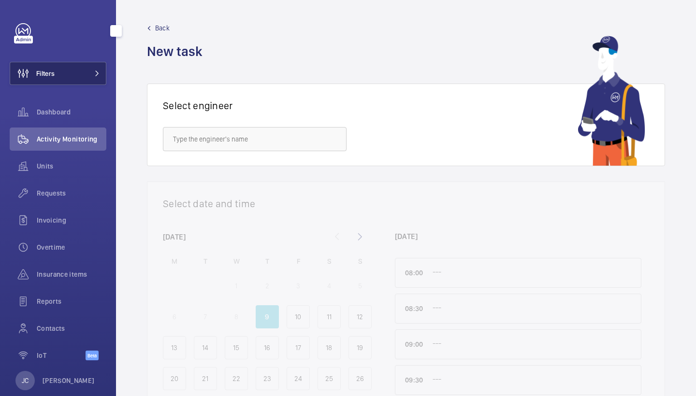
click at [102, 79] on button "Filters" at bounding box center [58, 73] width 97 height 23
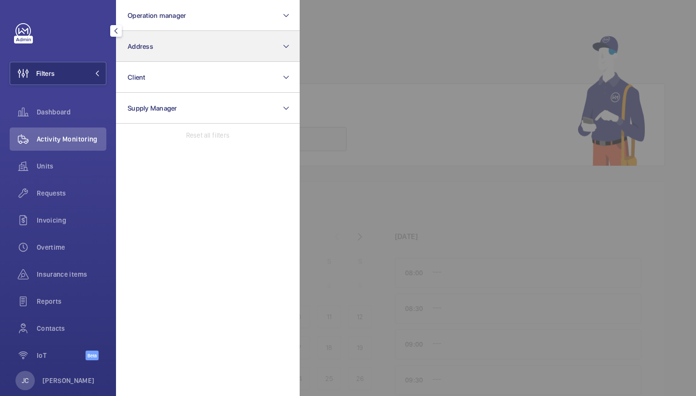
click at [166, 54] on button "Address" at bounding box center [208, 46] width 184 height 31
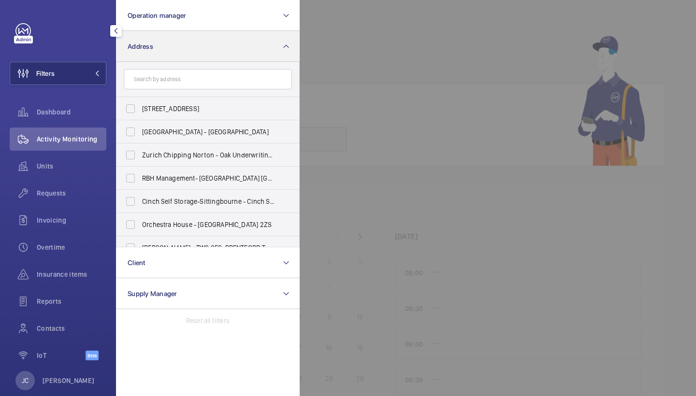
type input "m"
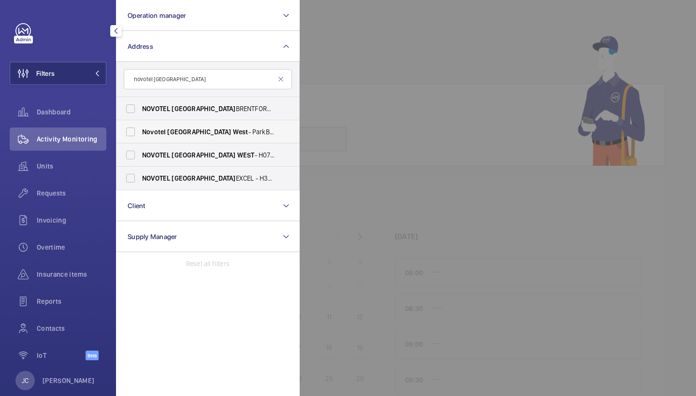
type input "novotel [GEOGRAPHIC_DATA]"
click at [182, 137] on label "[GEOGRAPHIC_DATA] [GEOGRAPHIC_DATA]" at bounding box center [200, 131] width 168 height 23
click at [140, 137] on input "[GEOGRAPHIC_DATA] [GEOGRAPHIC_DATA]" at bounding box center [130, 131] width 19 height 19
checkbox input "true"
click at [184, 156] on span "[GEOGRAPHIC_DATA]" at bounding box center [204, 155] width 64 height 8
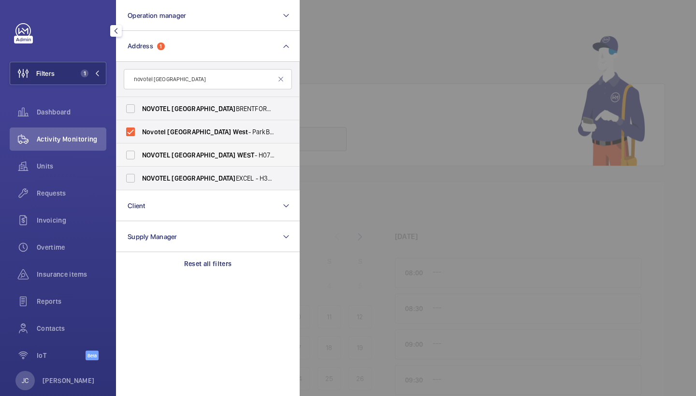
click at [140, 156] on input "[GEOGRAPHIC_DATA] - H0737, [GEOGRAPHIC_DATA] , [STREET_ADDRESS]" at bounding box center [130, 155] width 19 height 19
checkbox input "true"
click at [450, 42] on div at bounding box center [648, 198] width 696 height 396
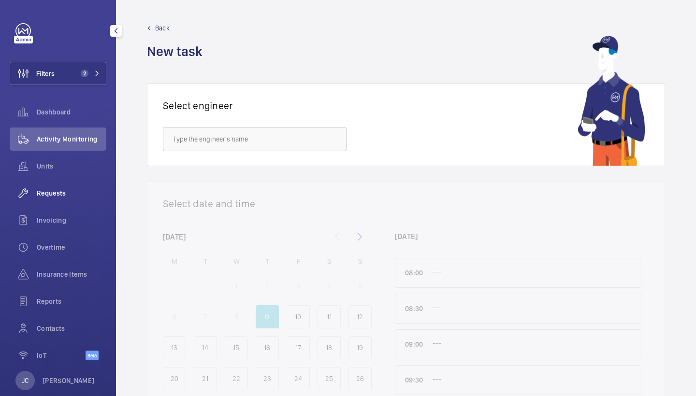
click at [70, 197] on span "Requests" at bounding box center [72, 194] width 70 height 10
